Goal: Task Accomplishment & Management: Use online tool/utility

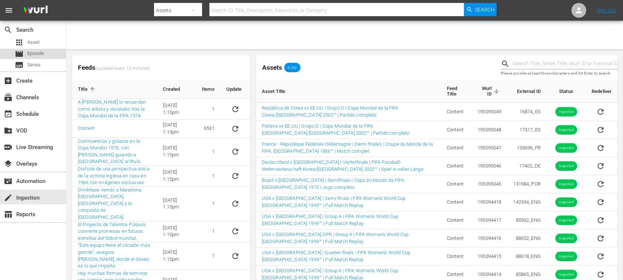
click at [47, 52] on div "movie Episode" at bounding box center [33, 54] width 66 height 10
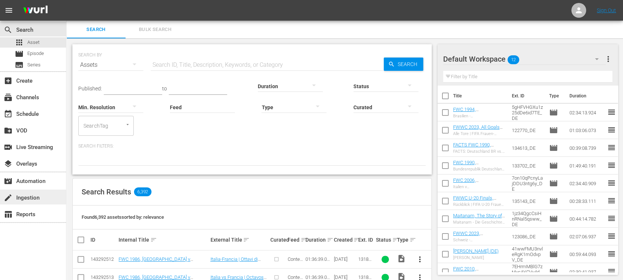
click at [35, 200] on div "create Ingestion" at bounding box center [20, 197] width 41 height 7
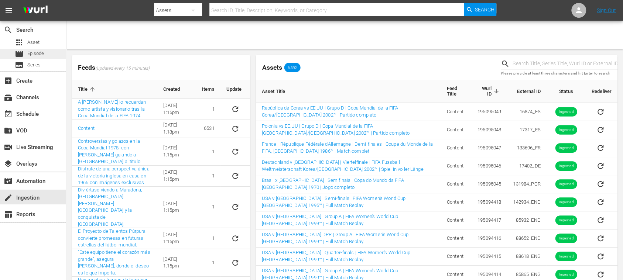
click at [39, 51] on span "Episode" at bounding box center [35, 53] width 17 height 7
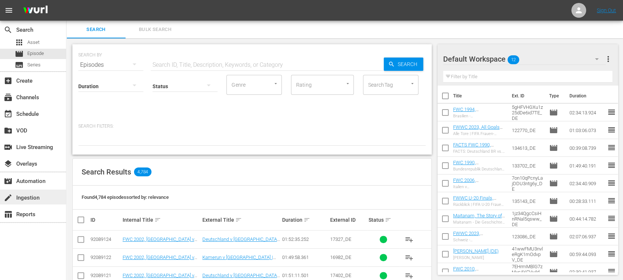
click at [30, 198] on div "create Ingestion" at bounding box center [20, 197] width 41 height 7
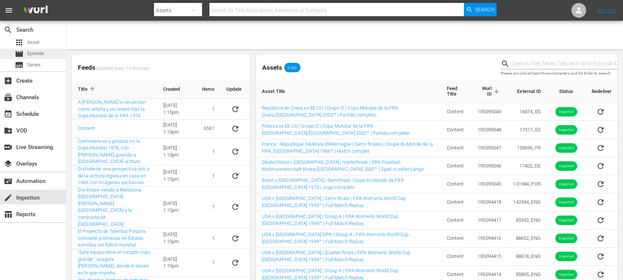
click at [38, 53] on span "Episode" at bounding box center [35, 53] width 17 height 7
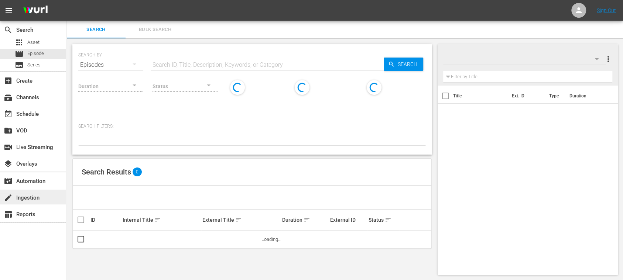
click at [30, 197] on div "create Ingestion" at bounding box center [20, 197] width 41 height 7
